Goal: Task Accomplishment & Management: Use online tool/utility

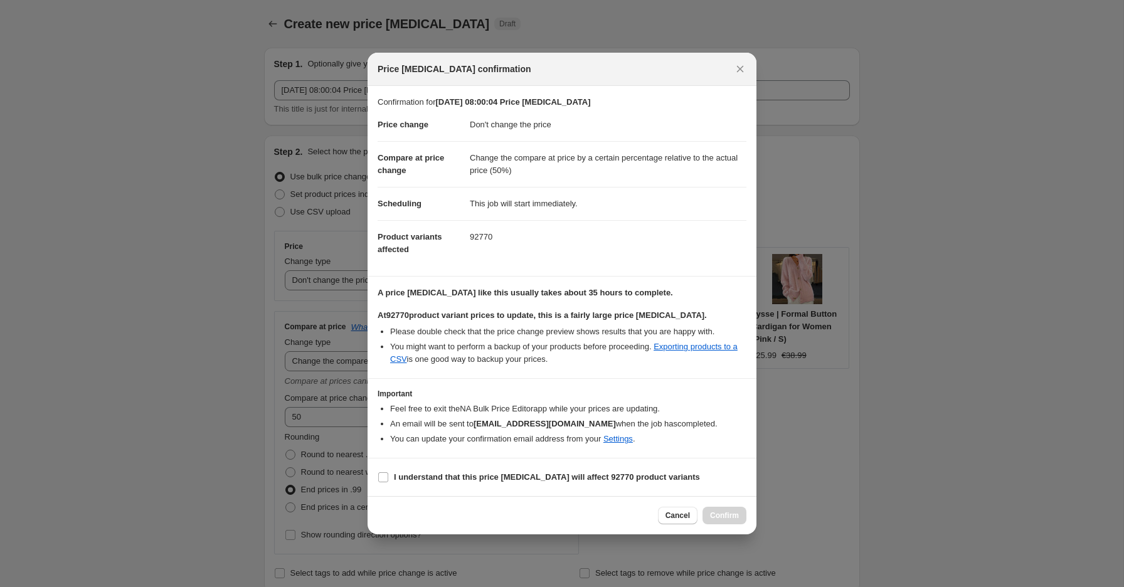
select select "no_change"
select select "pp"
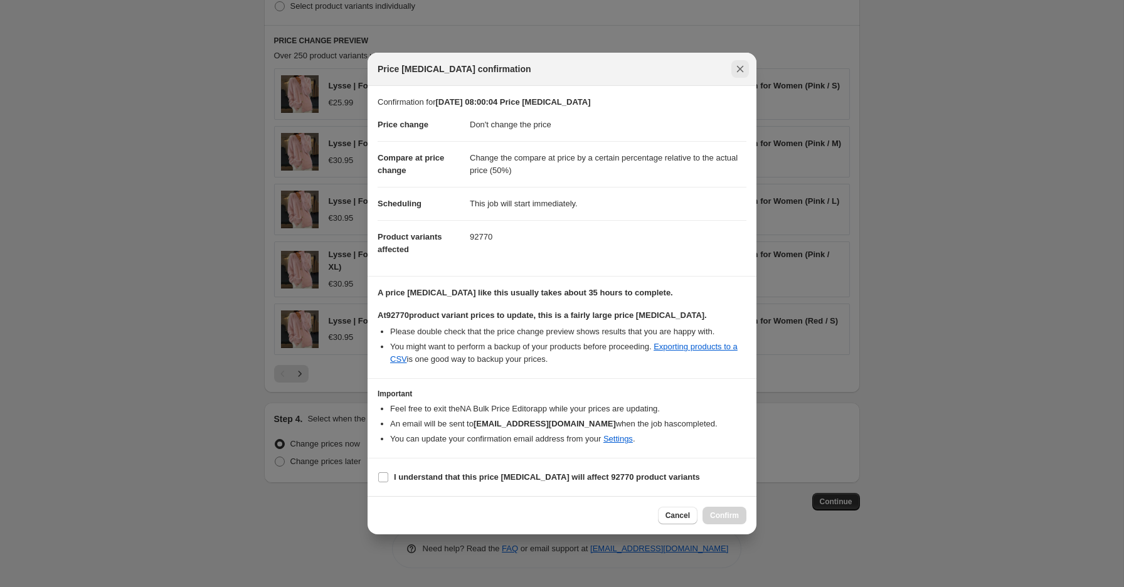
click at [734, 70] on icon "Close" at bounding box center [740, 69] width 13 height 13
